Goal: Information Seeking & Learning: Learn about a topic

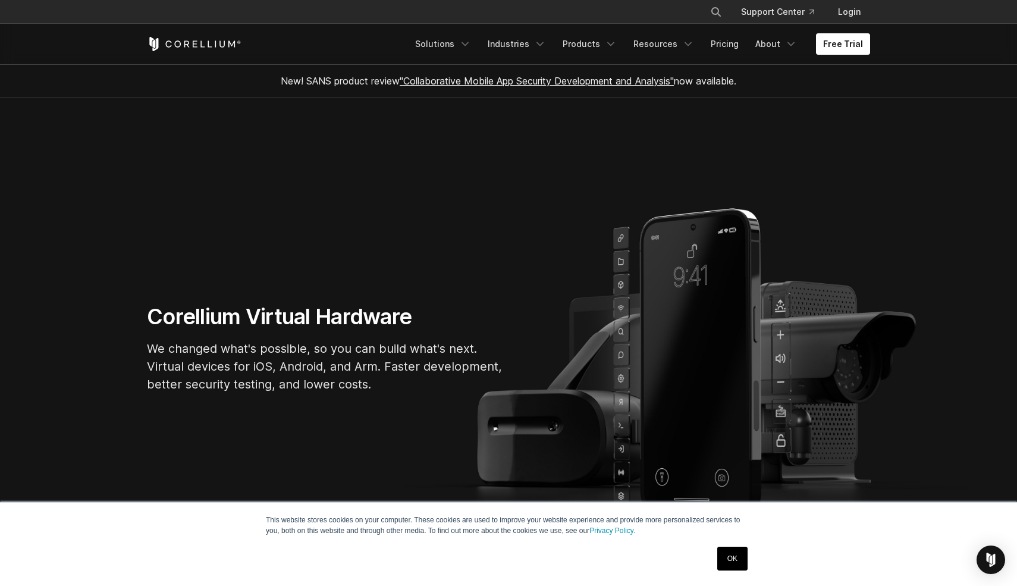
click at [735, 556] on link "OK" at bounding box center [732, 559] width 30 height 24
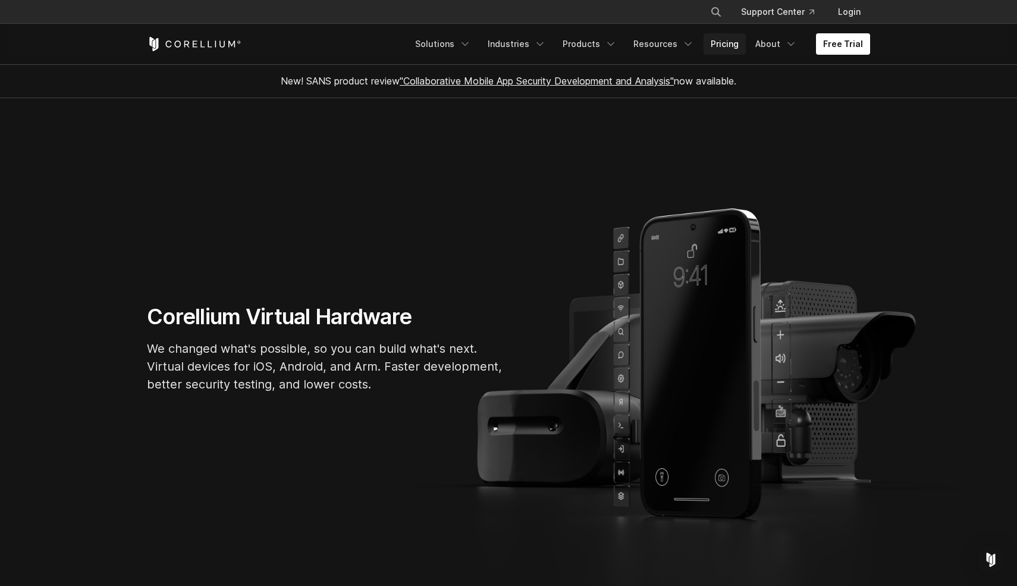
click at [732, 40] on link "Pricing" at bounding box center [725, 43] width 42 height 21
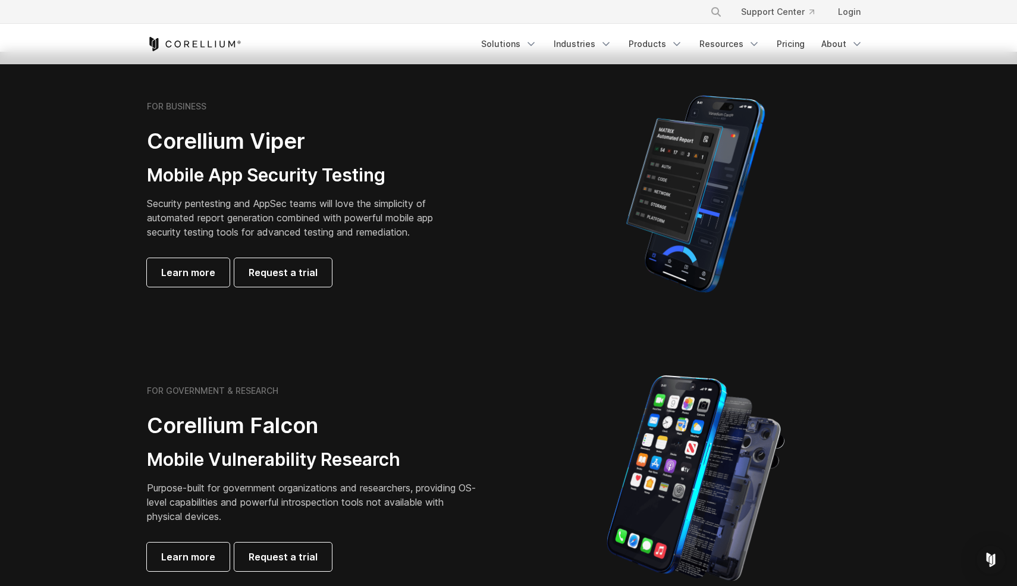
scroll to position [247, 0]
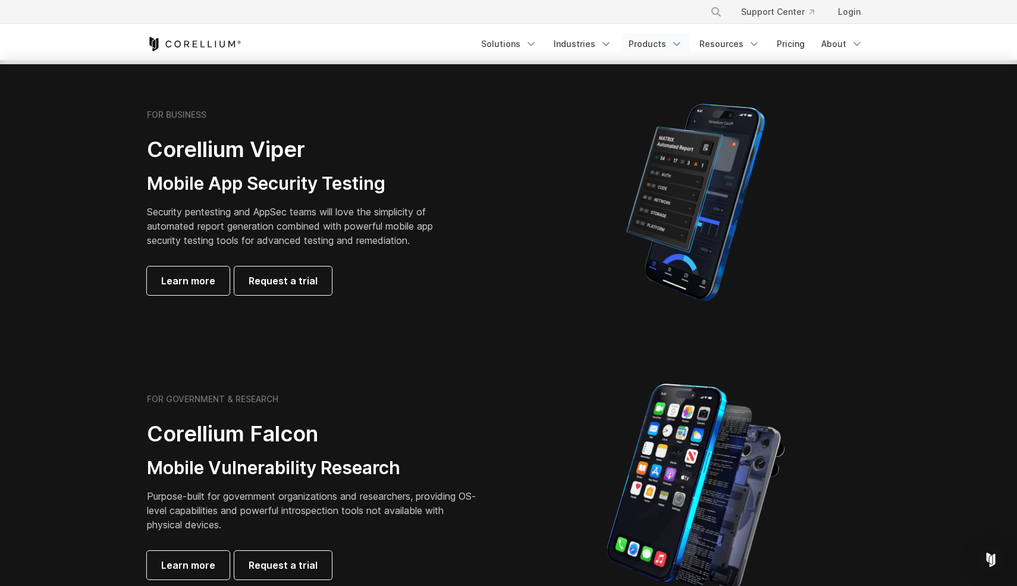
click at [666, 48] on link "Products" at bounding box center [656, 43] width 68 height 21
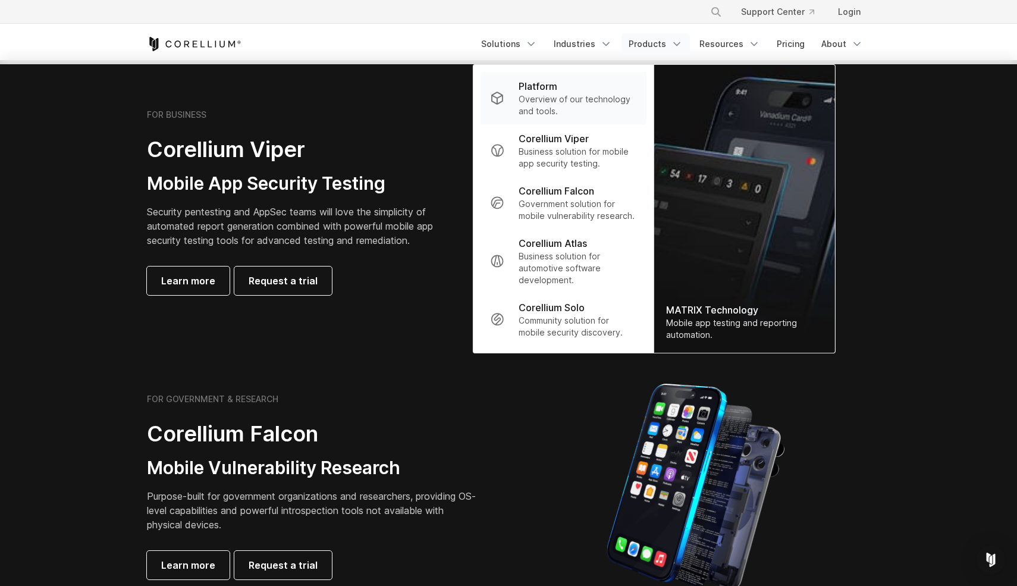
click at [539, 111] on p "Overview of our technology and tools." at bounding box center [578, 105] width 118 height 24
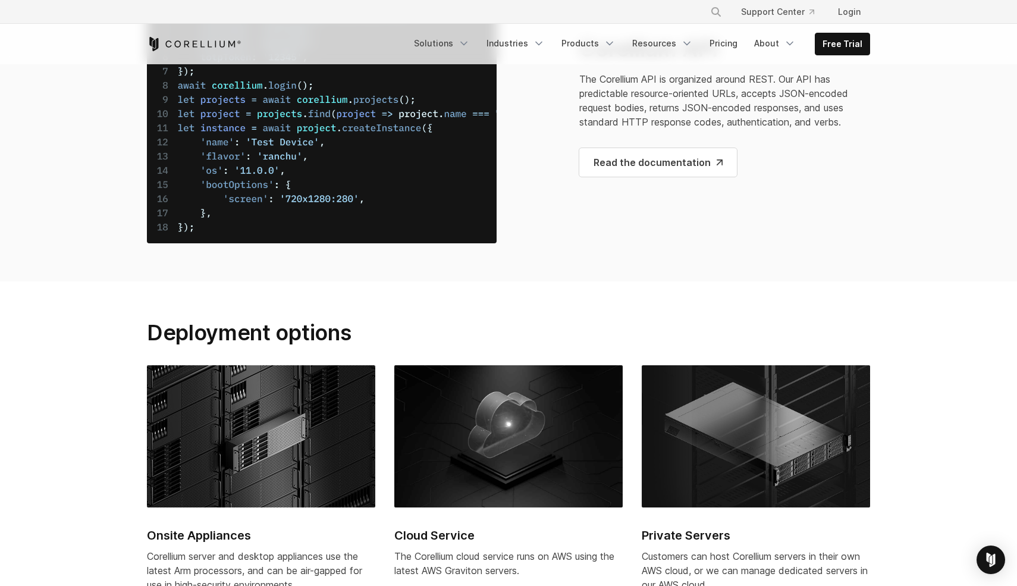
scroll to position [4623, 0]
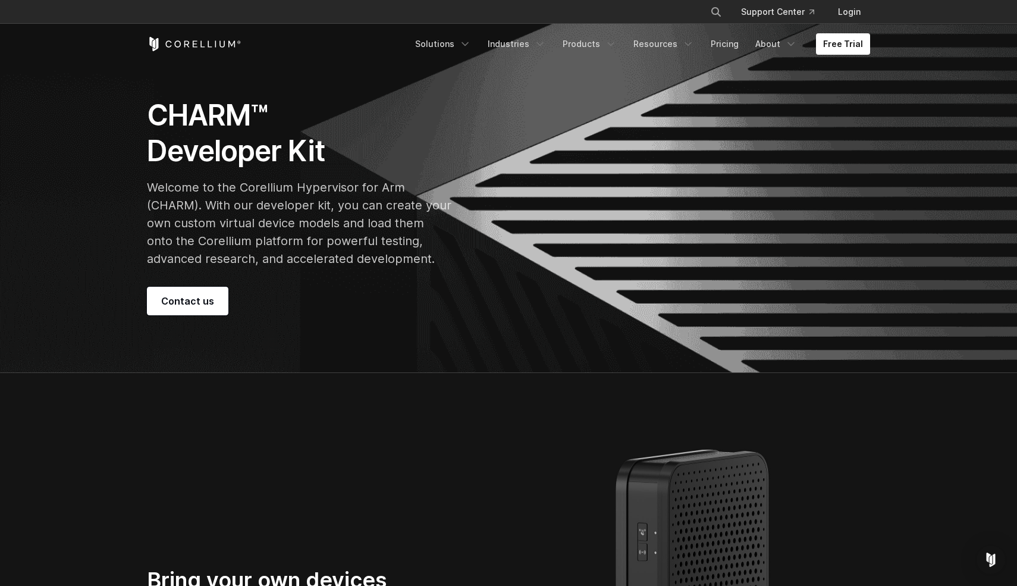
scroll to position [49, 0]
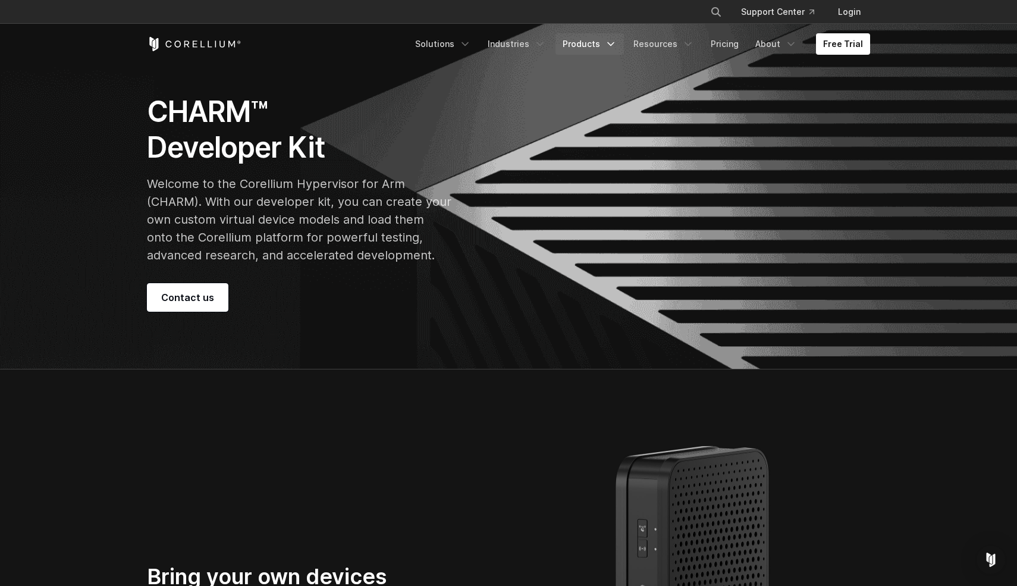
click at [609, 48] on link "Products" at bounding box center [590, 43] width 68 height 21
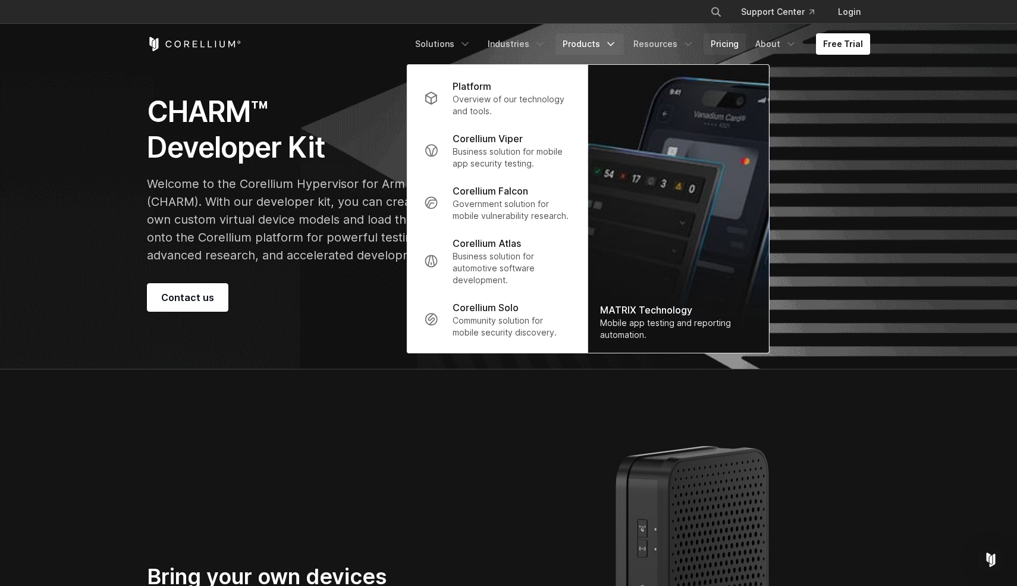
click at [719, 43] on link "Pricing" at bounding box center [725, 43] width 42 height 21
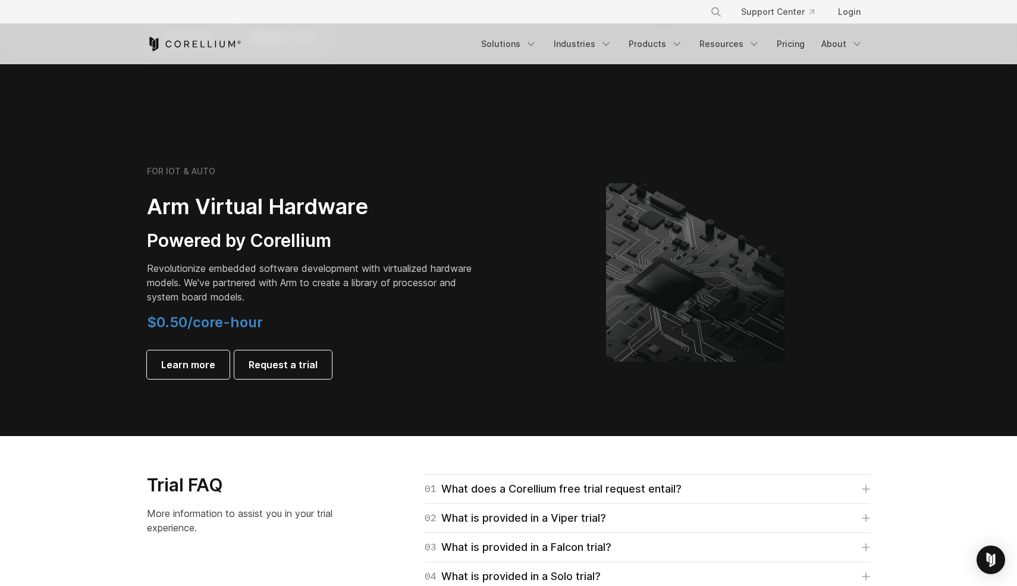
scroll to position [1318, 0]
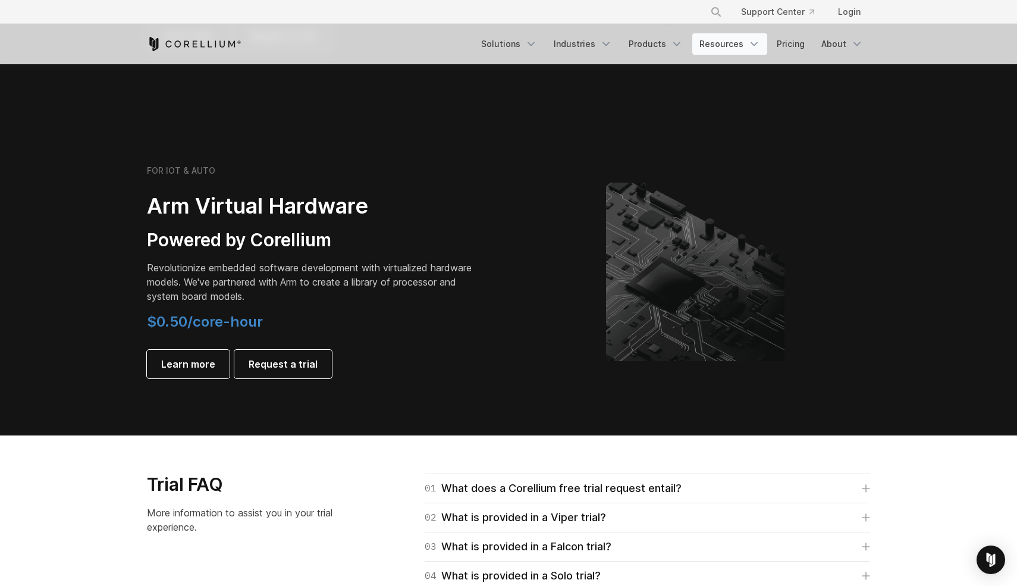
click at [717, 47] on link "Resources" at bounding box center [729, 43] width 75 height 21
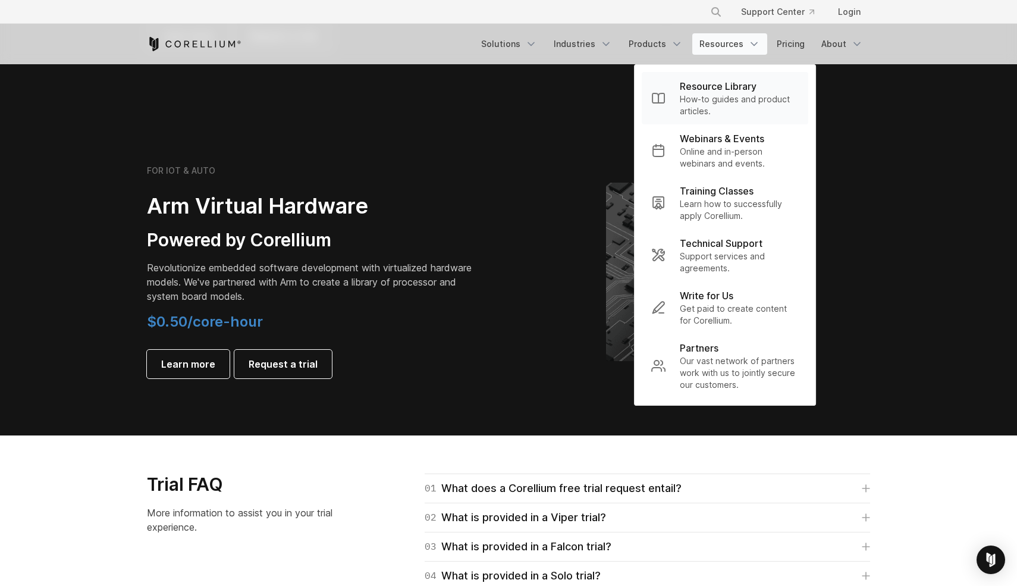
click at [714, 86] on p "Resource Library" at bounding box center [718, 86] width 77 height 14
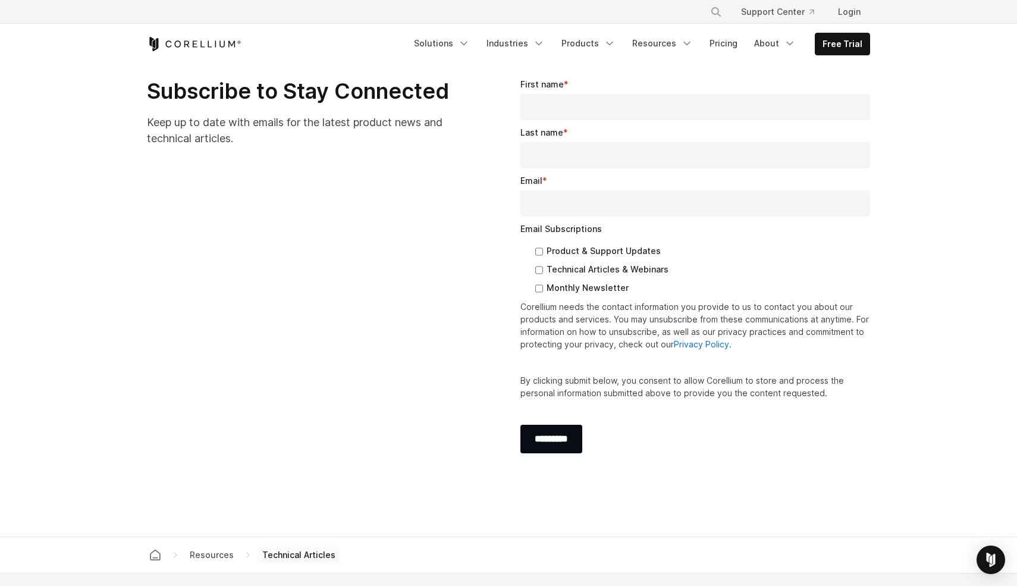
scroll to position [1883, 0]
